Goal: Obtain resource: Download file/media

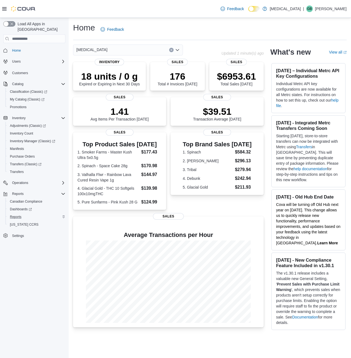
click at [24, 214] on div "Reports" at bounding box center [37, 217] width 58 height 7
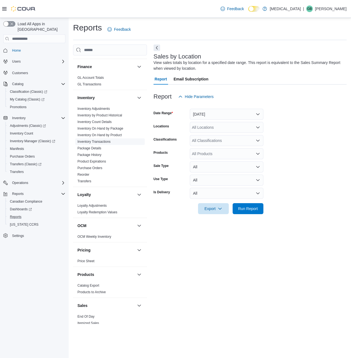
scroll to position [68, 0]
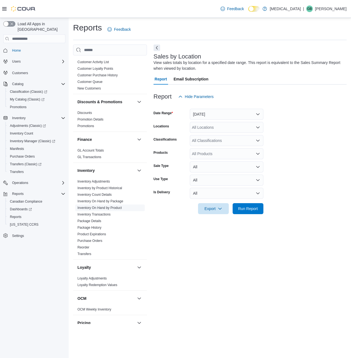
click at [107, 207] on link "Inventory On Hand by Product" at bounding box center [99, 208] width 44 height 4
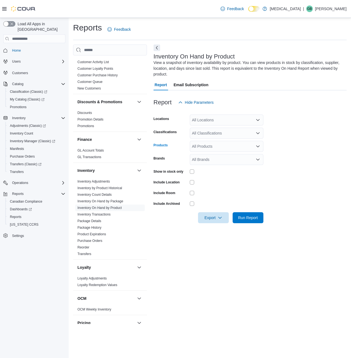
click at [217, 145] on div "All Products" at bounding box center [227, 146] width 74 height 11
click at [214, 133] on div "All Classifications" at bounding box center [227, 133] width 74 height 11
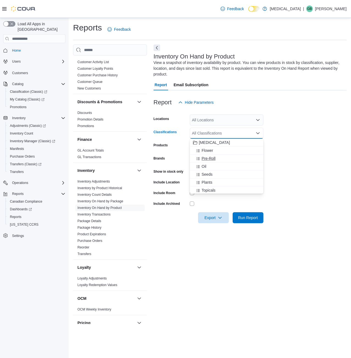
click at [214, 159] on span "Pre-Roll" at bounding box center [209, 158] width 14 height 5
click at [223, 220] on span "Export" at bounding box center [213, 217] width 24 height 11
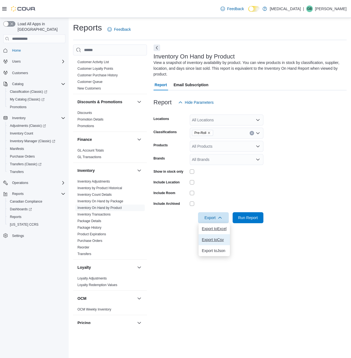
drag, startPoint x: 214, startPoint y: 235, endPoint x: 212, endPoint y: 229, distance: 6.2
click at [212, 229] on div "Export to Excel Export to Csv Export to Json" at bounding box center [214, 239] width 31 height 33
click at [212, 229] on span "Export to Excel" at bounding box center [214, 229] width 25 height 4
